Goal: Transaction & Acquisition: Purchase product/service

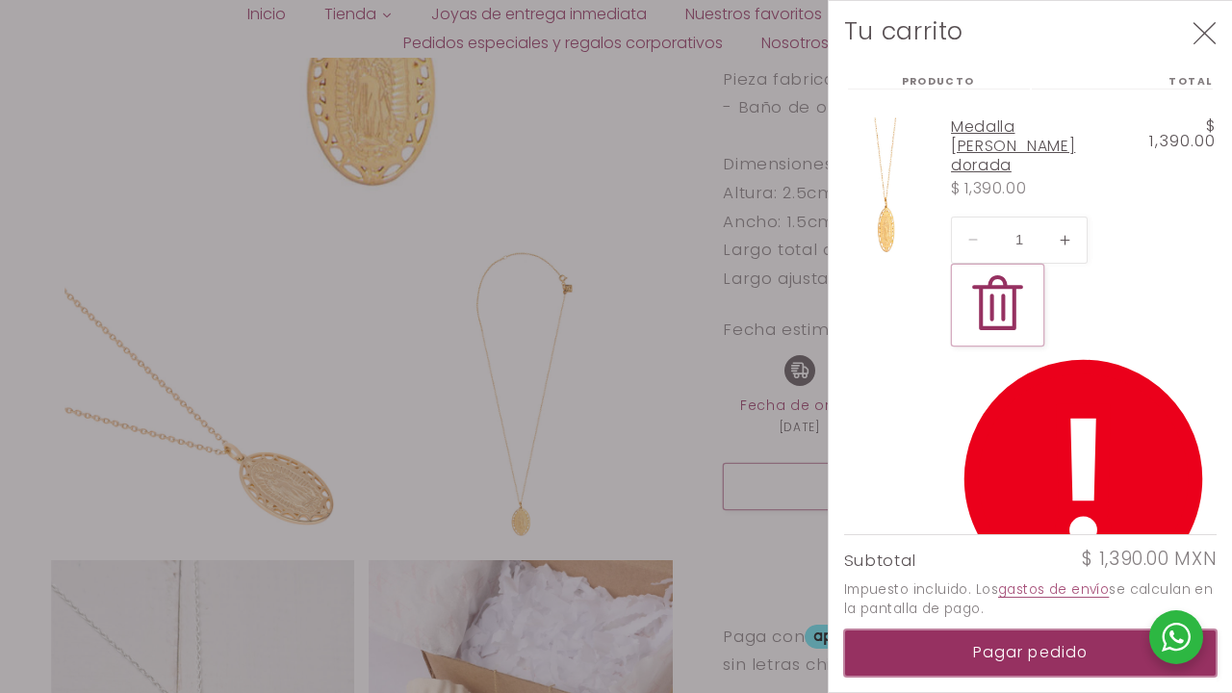
click at [1030, 653] on button "Pagar pedido" at bounding box center [1030, 652] width 373 height 47
